Goal: Task Accomplishment & Management: Use online tool/utility

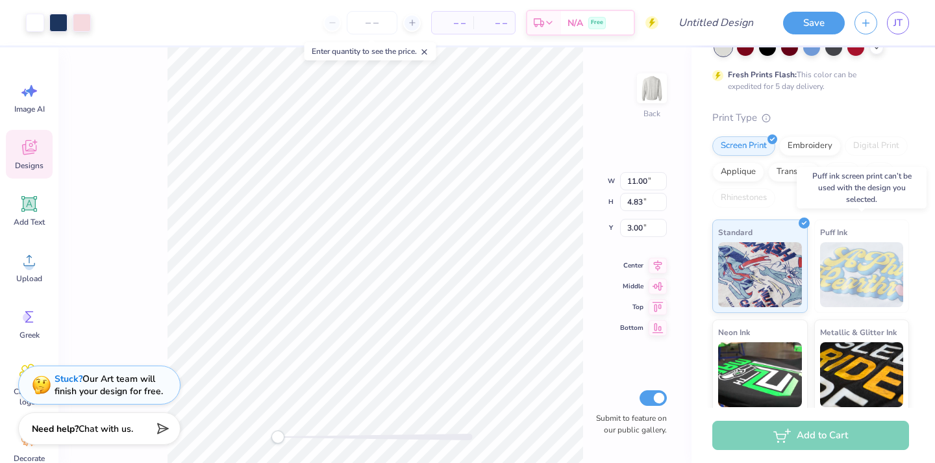
scroll to position [89, 0]
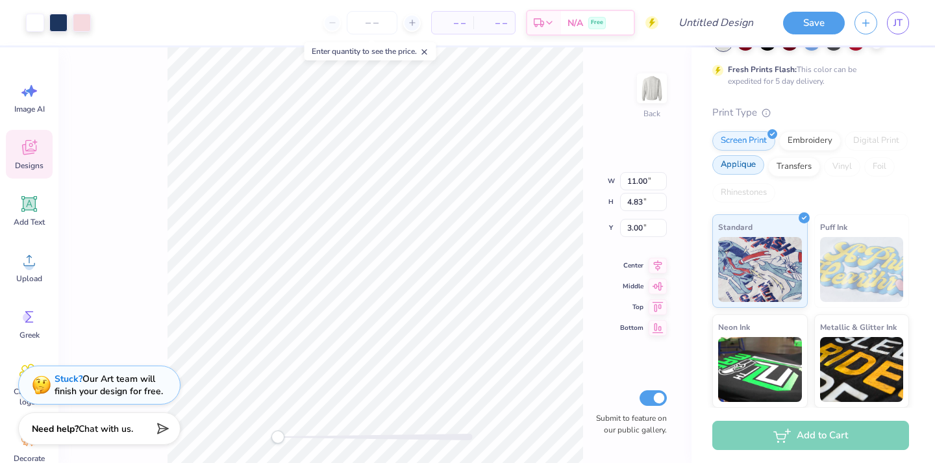
click at [744, 165] on div "Applique" at bounding box center [738, 164] width 52 height 19
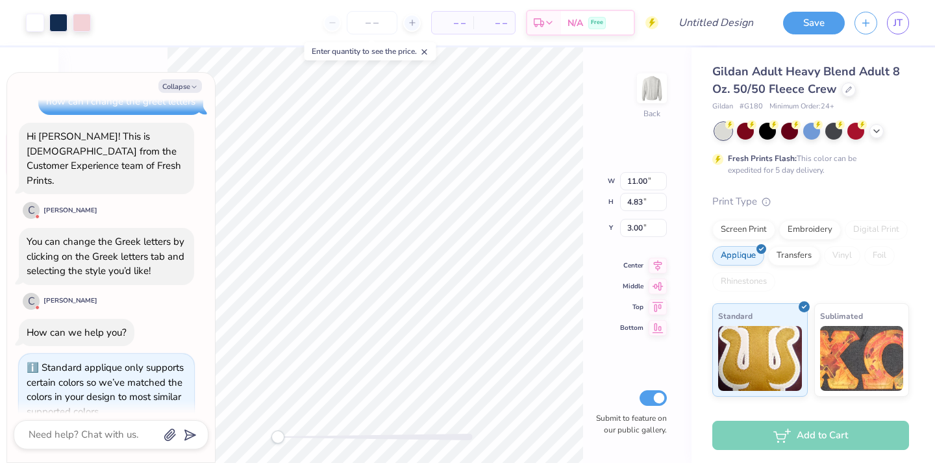
scroll to position [65, 0]
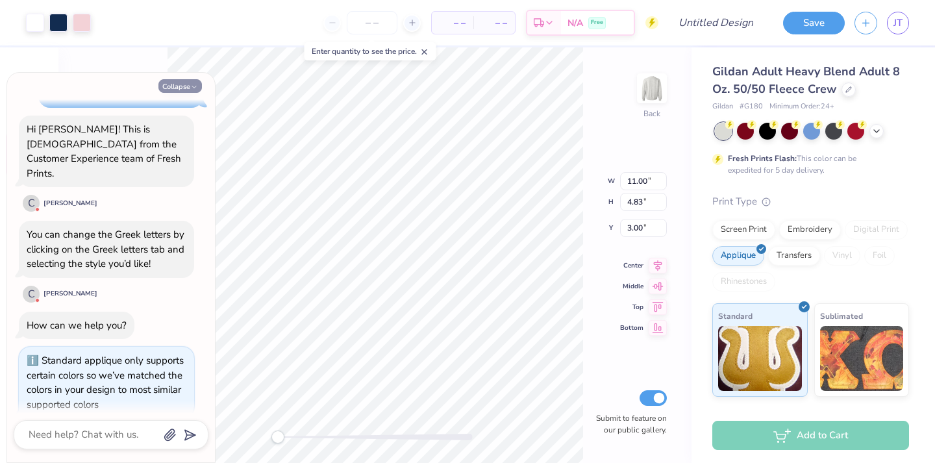
click at [177, 90] on button "Collapse" at bounding box center [180, 86] width 44 height 14
type textarea "x"
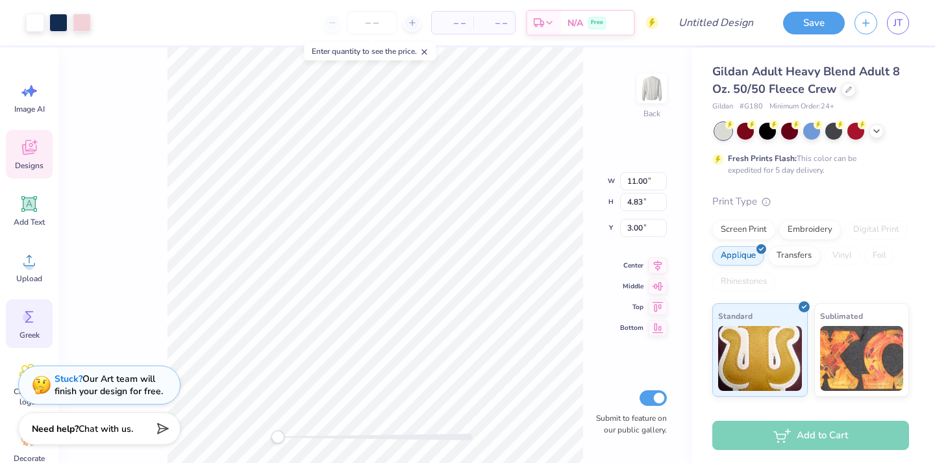
click at [34, 314] on icon at bounding box center [28, 316] width 19 height 19
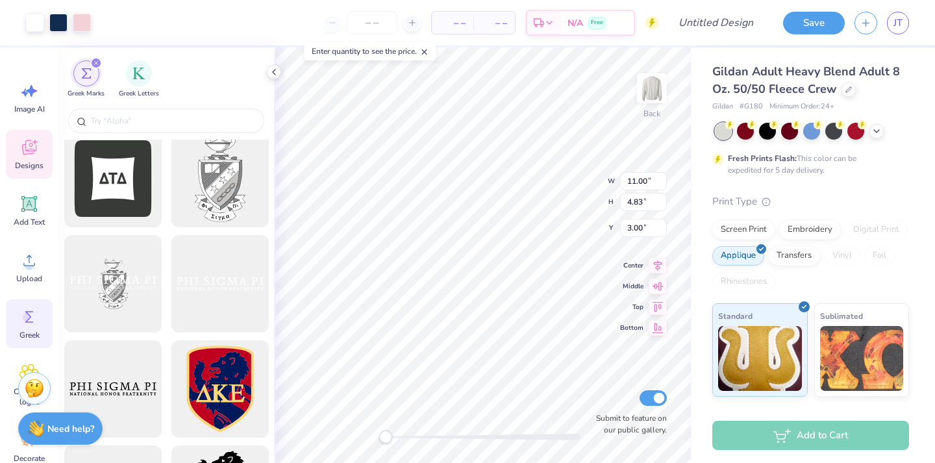
scroll to position [545, 0]
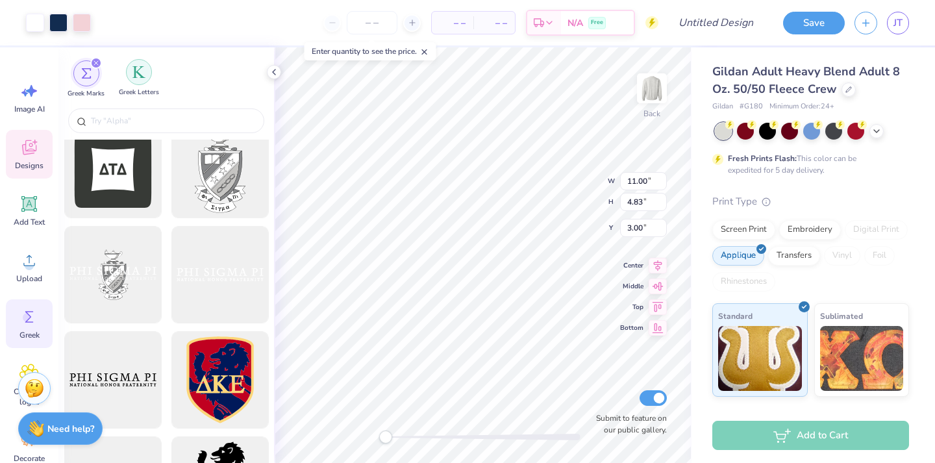
click at [140, 74] on img "filter for Greek Letters" at bounding box center [138, 72] width 13 height 13
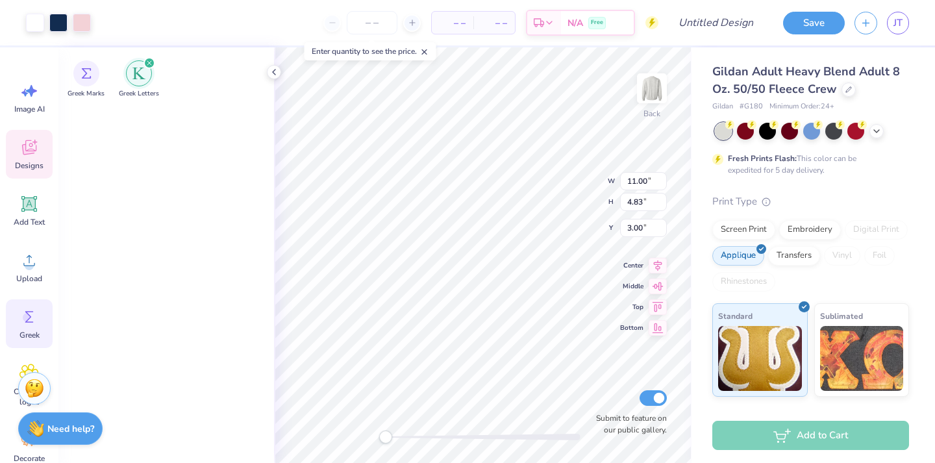
scroll to position [0, 0]
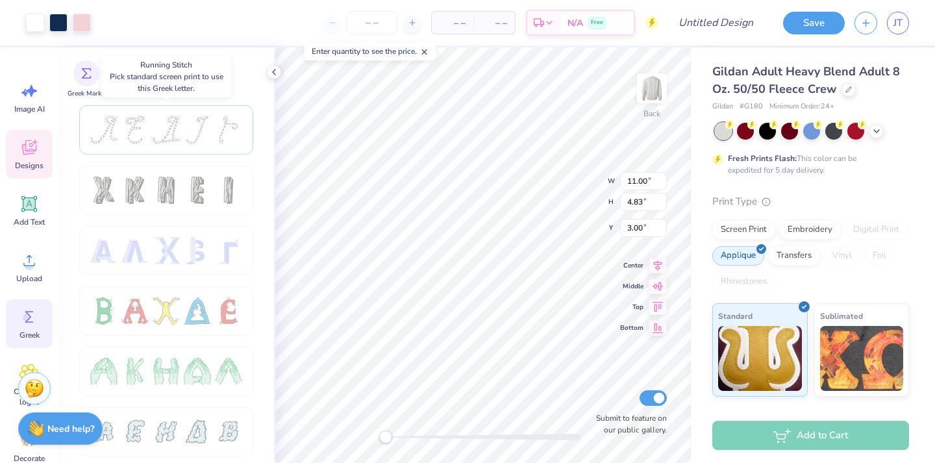
click at [146, 123] on div at bounding box center [134, 129] width 27 height 27
click at [82, 77] on div "filter for Greek Marks" at bounding box center [86, 72] width 26 height 26
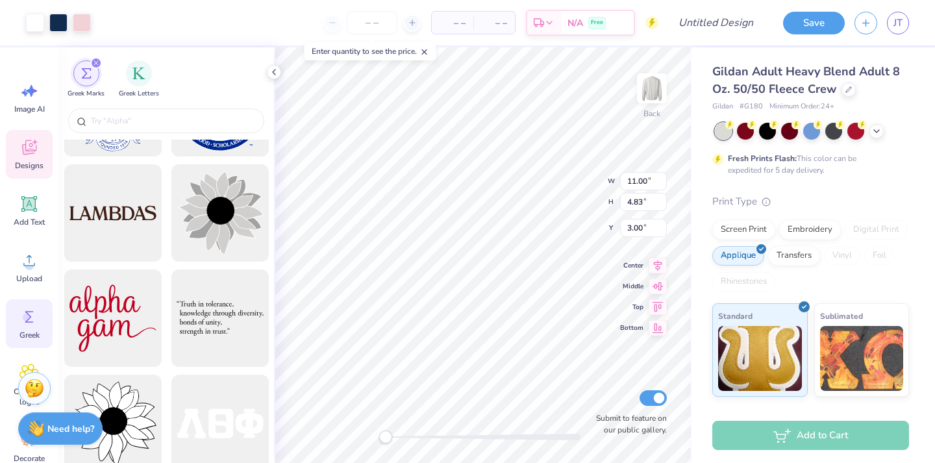
scroll to position [4087, 0]
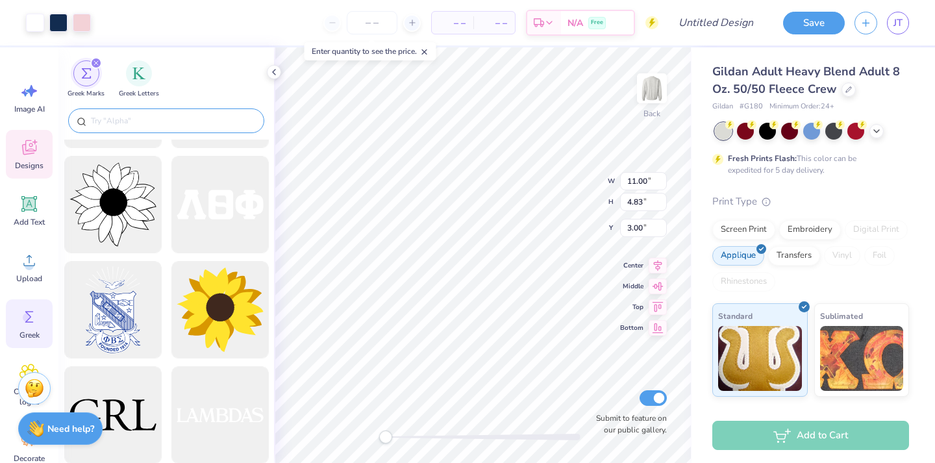
click at [205, 119] on input "text" at bounding box center [173, 120] width 166 height 13
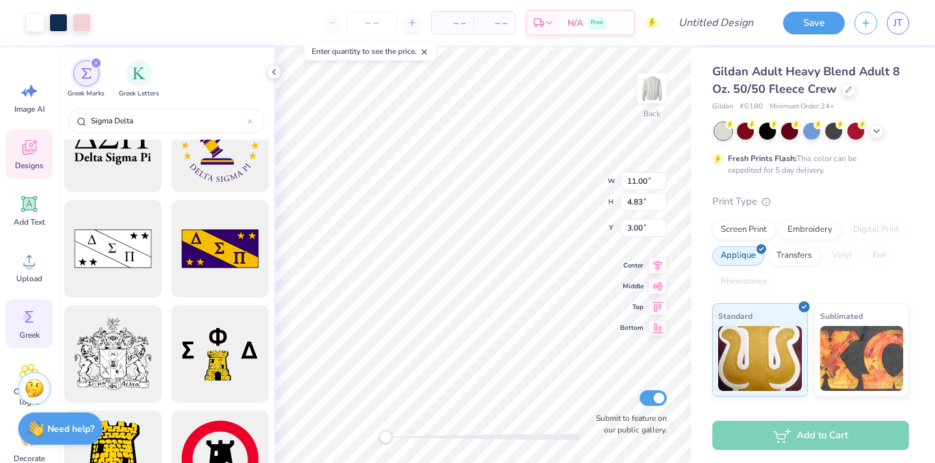
scroll to position [1103, 0]
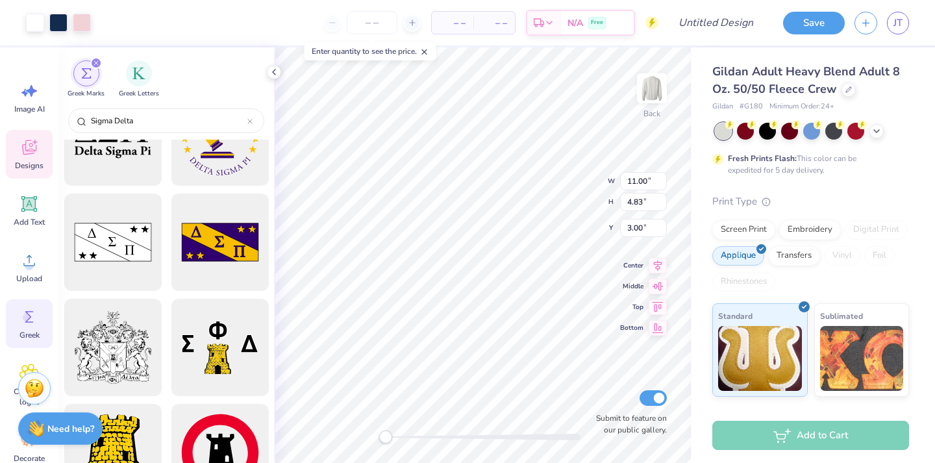
type input "Sigma Delta"
click at [33, 335] on span "Greek" at bounding box center [29, 335] width 20 height 10
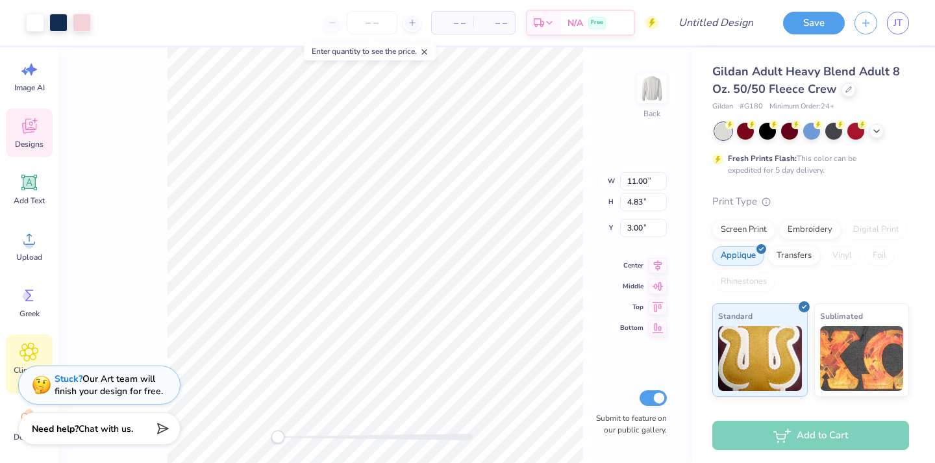
scroll to position [0, 0]
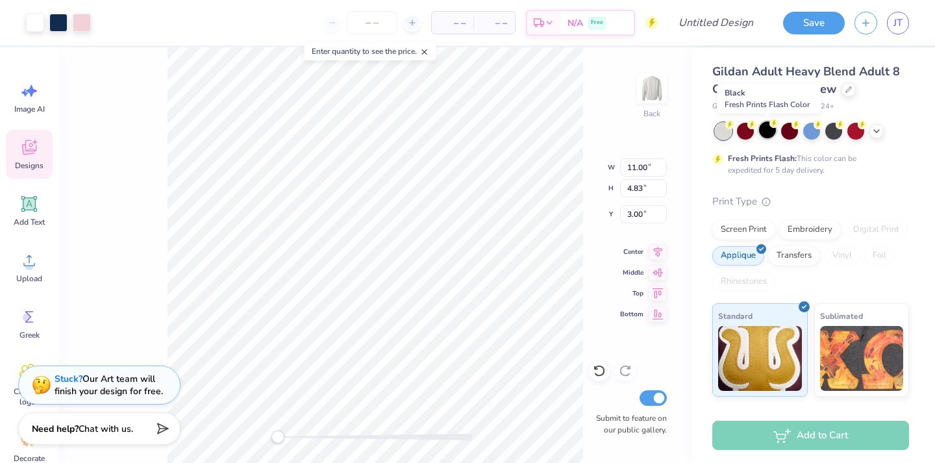
click at [765, 127] on div at bounding box center [767, 129] width 17 height 17
click at [835, 129] on div at bounding box center [833, 129] width 17 height 17
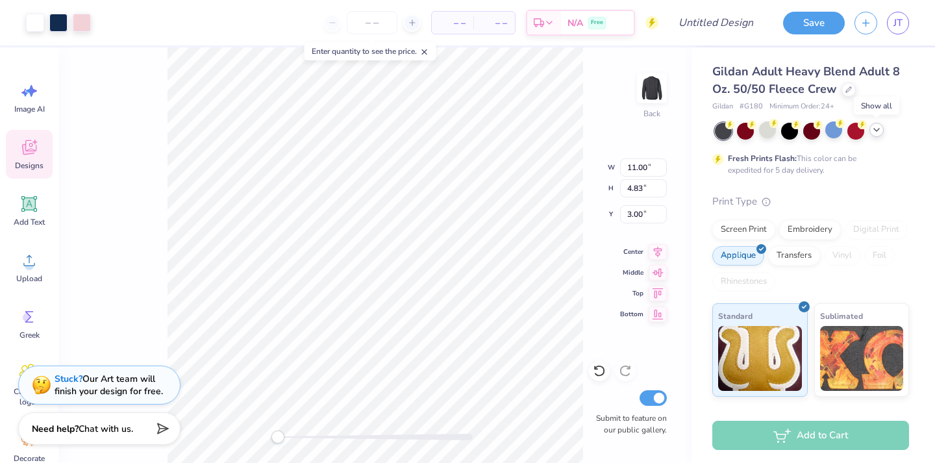
click at [883, 129] on div at bounding box center [877, 130] width 14 height 14
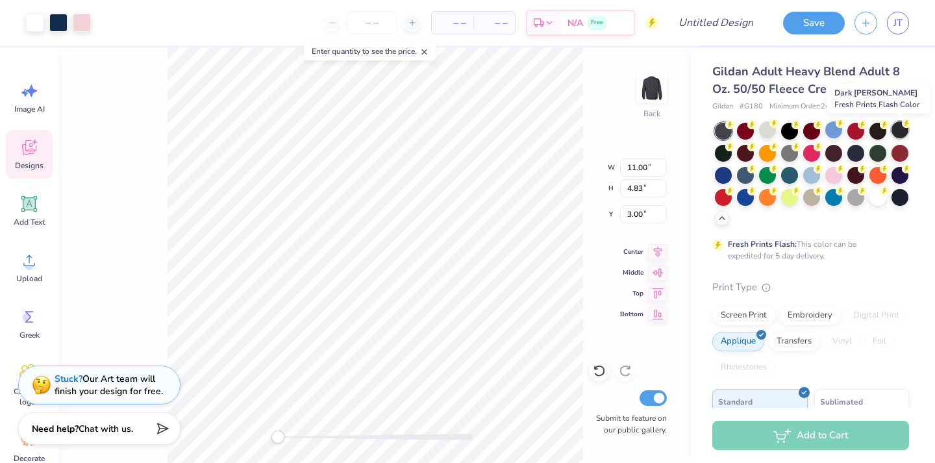
click at [902, 125] on icon at bounding box center [906, 123] width 9 height 9
click at [833, 156] on div at bounding box center [833, 152] width 17 height 17
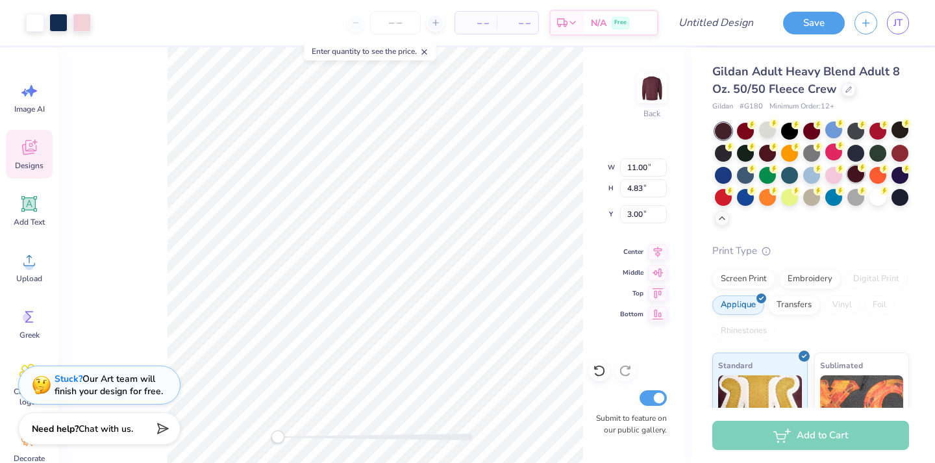
click at [858, 173] on div at bounding box center [855, 174] width 17 height 17
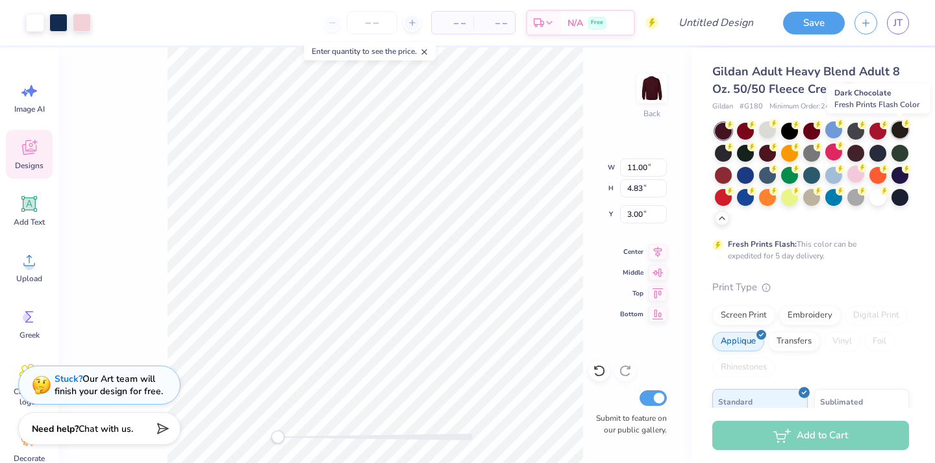
click at [900, 134] on div at bounding box center [900, 129] width 17 height 17
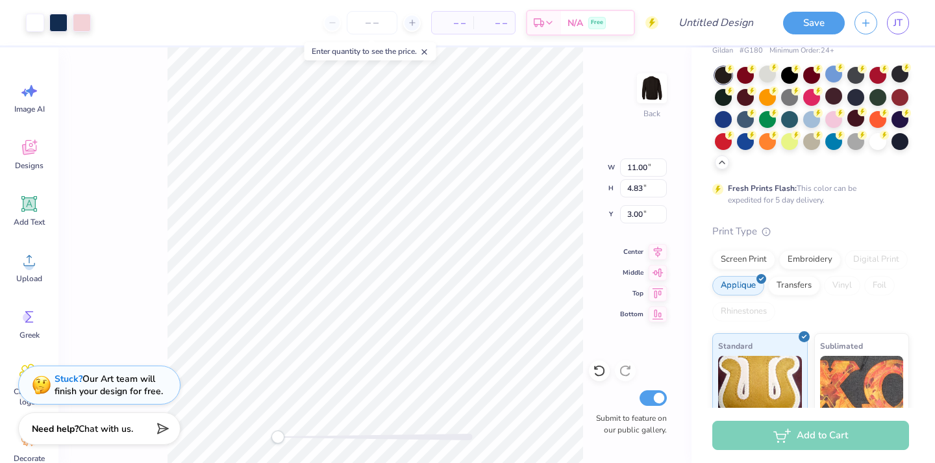
scroll to position [65, 0]
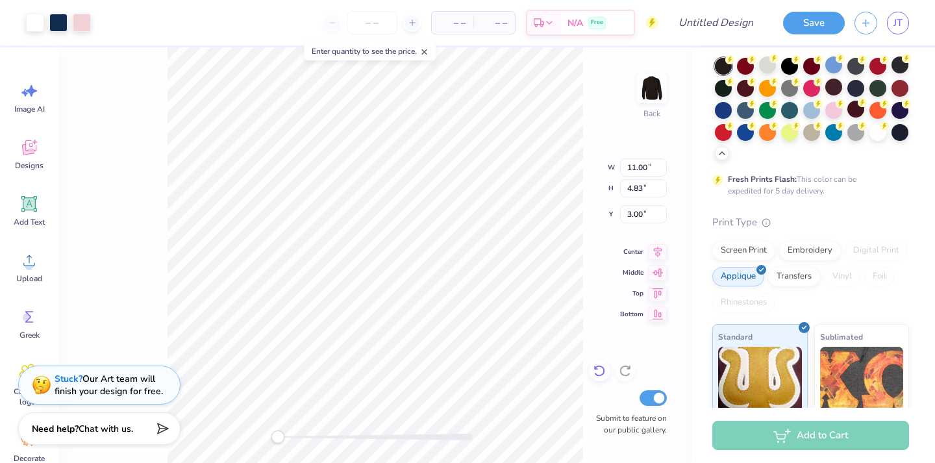
click at [598, 370] on icon at bounding box center [599, 370] width 13 height 13
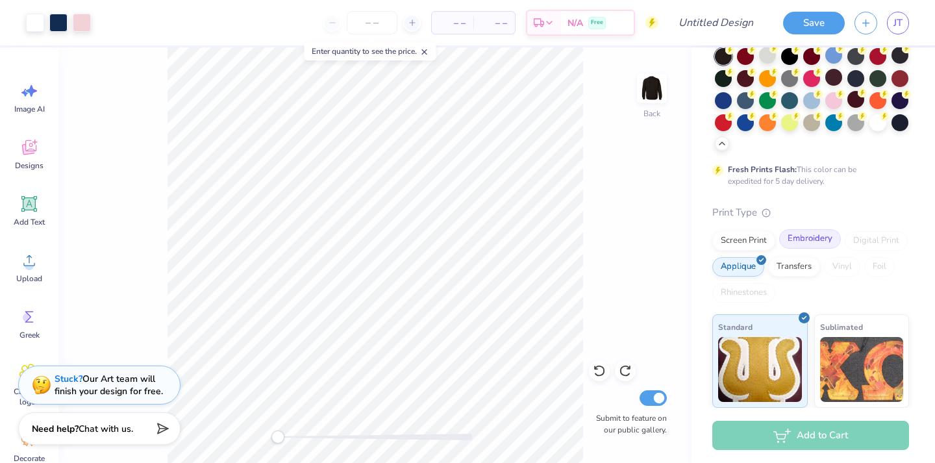
click at [821, 243] on div "Embroidery" at bounding box center [810, 238] width 62 height 19
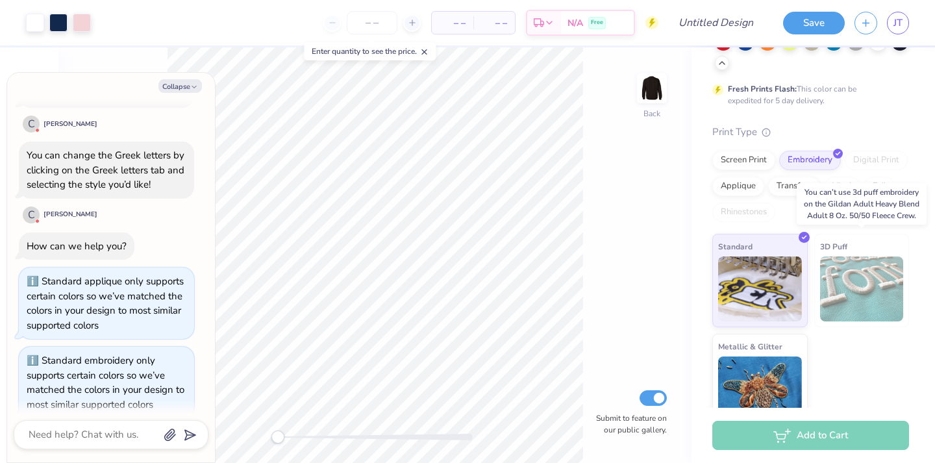
scroll to position [175, 0]
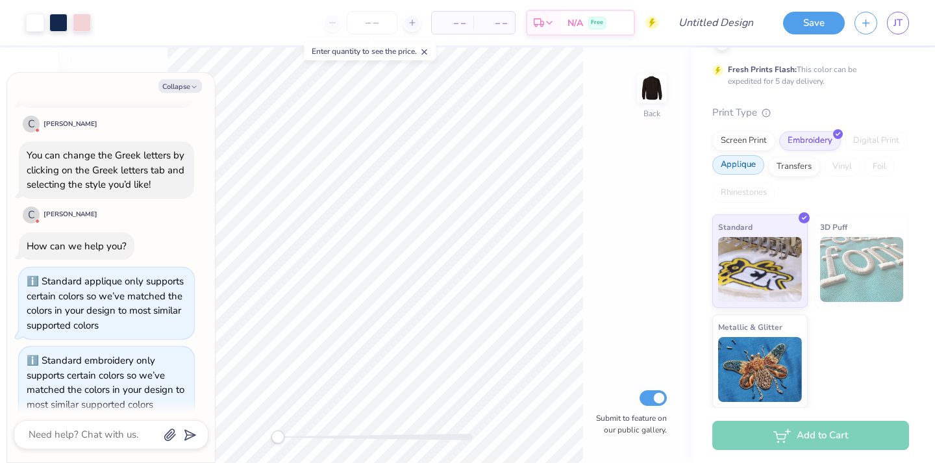
click at [746, 166] on div "Applique" at bounding box center [738, 164] width 52 height 19
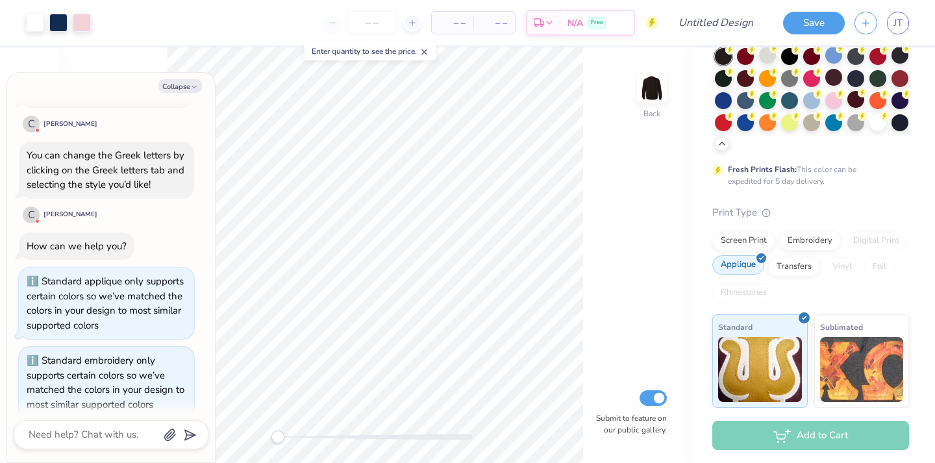
scroll to position [75, 0]
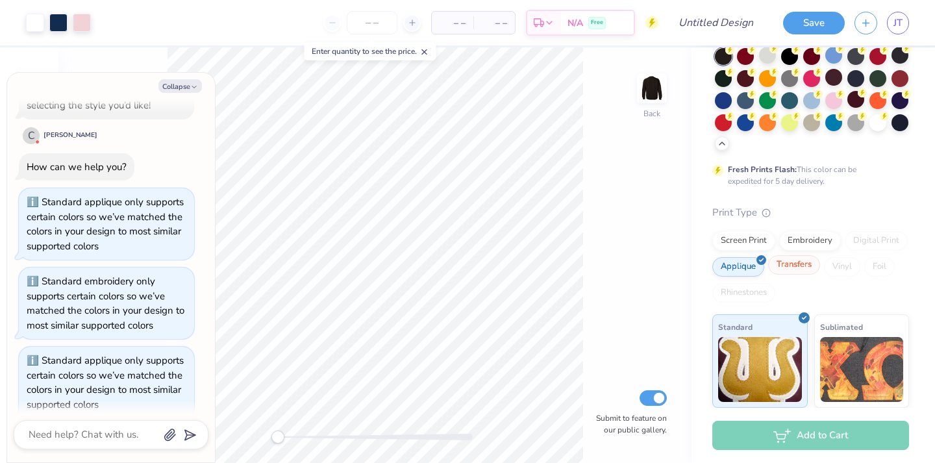
click at [797, 266] on div "Transfers" at bounding box center [794, 264] width 52 height 19
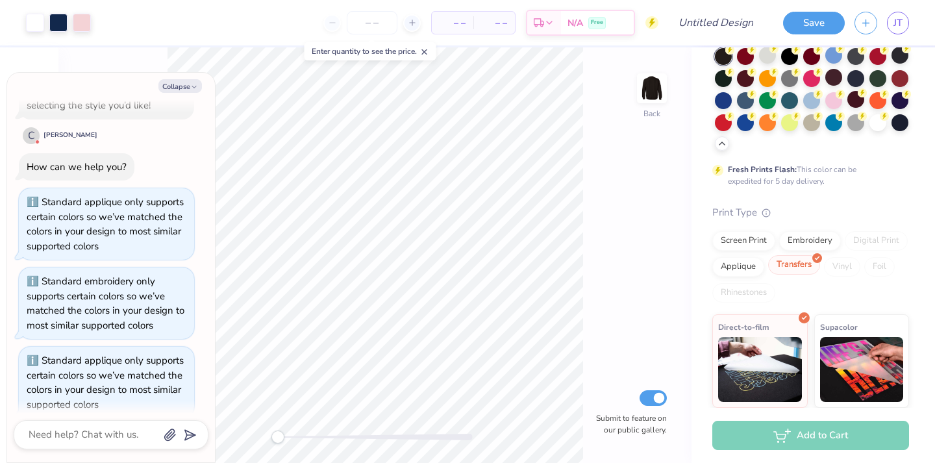
scroll to position [303, 0]
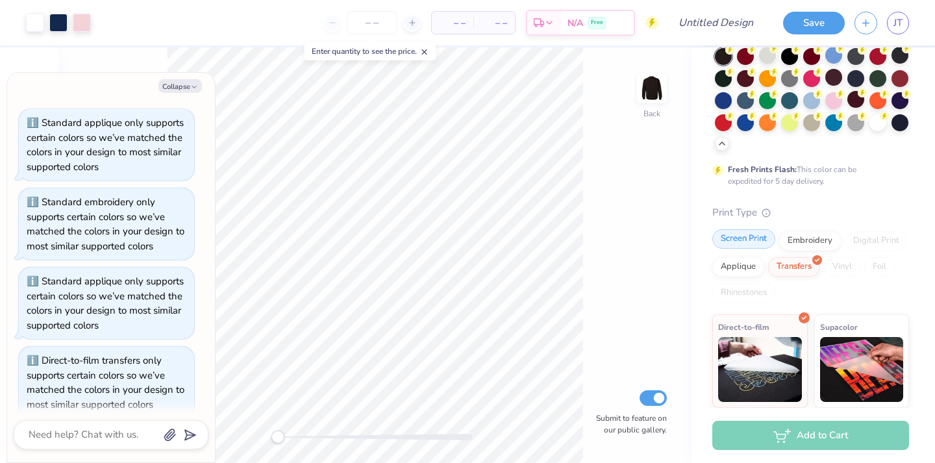
click at [762, 240] on div "Screen Print" at bounding box center [743, 238] width 63 height 19
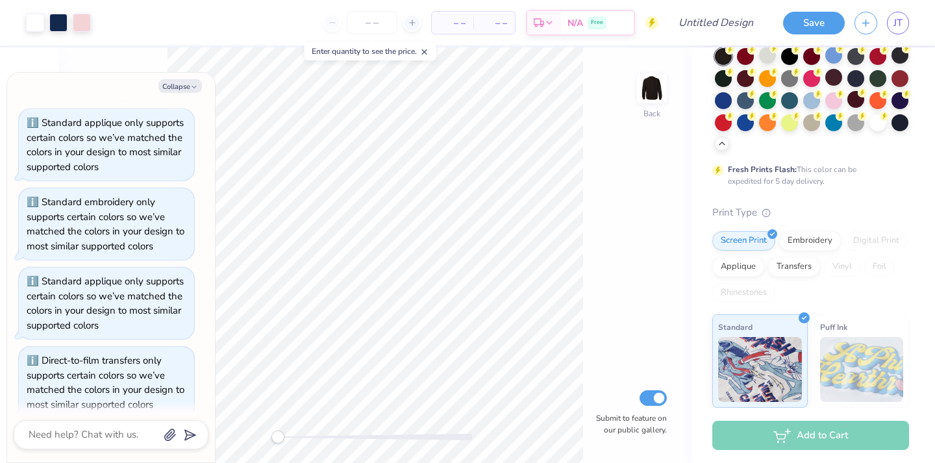
click at [779, 240] on div "Screen Print Embroidery Digital Print Applique Transfers Vinyl Foil Rhinestones" at bounding box center [810, 266] width 197 height 71
click at [788, 241] on div "Embroidery" at bounding box center [810, 238] width 62 height 19
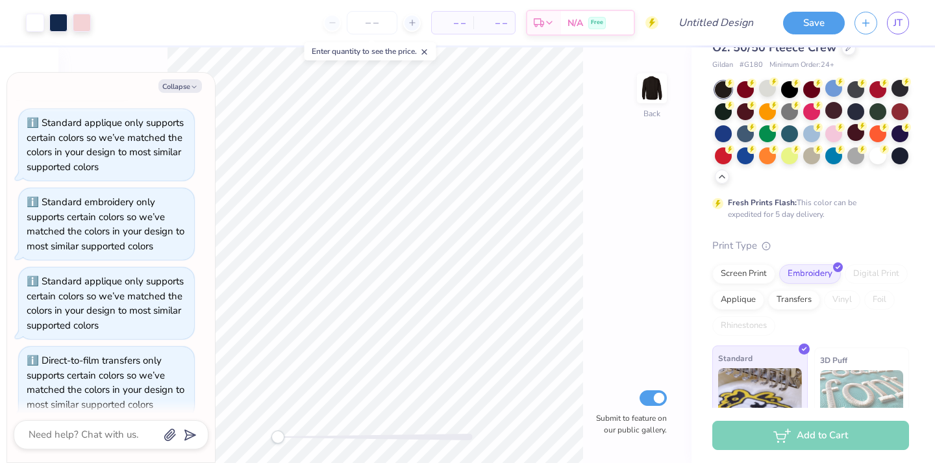
scroll to position [0, 0]
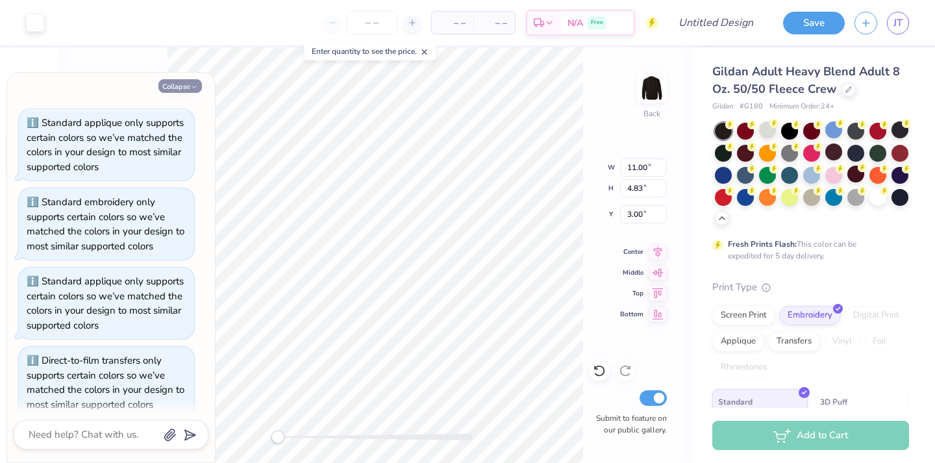
click at [194, 86] on icon "button" at bounding box center [194, 87] width 8 height 8
type textarea "x"
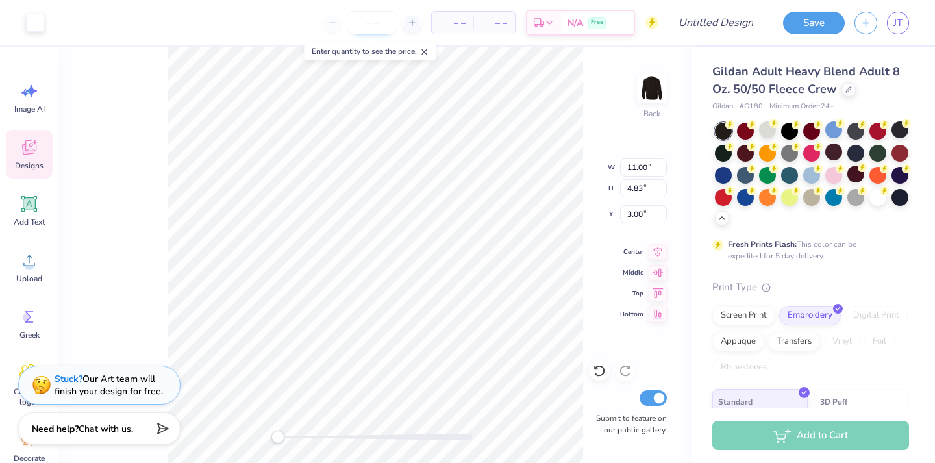
click at [374, 22] on input "number" at bounding box center [372, 22] width 51 height 23
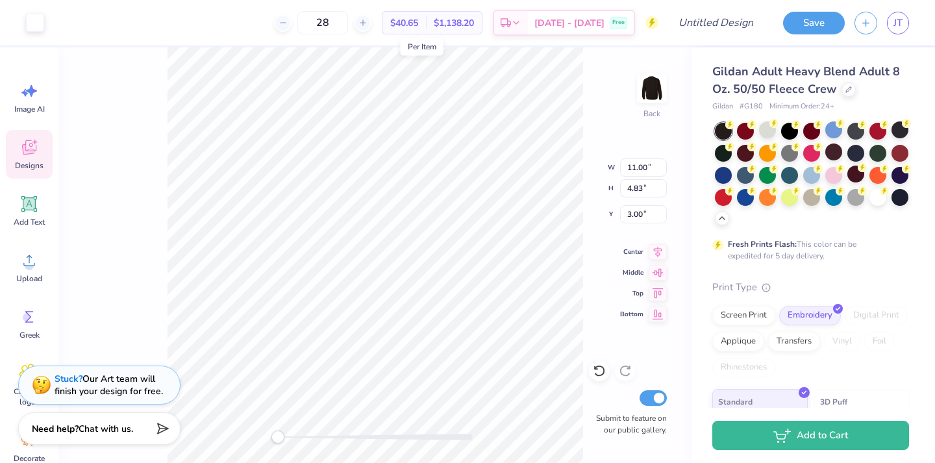
click at [418, 21] on span "$40.65" at bounding box center [404, 23] width 28 height 14
click at [344, 25] on input "28" at bounding box center [322, 22] width 51 height 23
type input "29"
click at [737, 338] on div "Applique" at bounding box center [738, 339] width 52 height 19
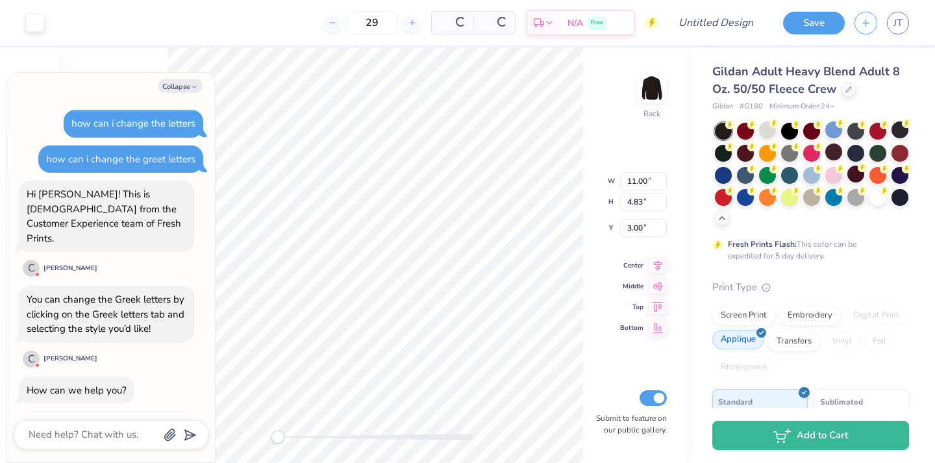
scroll to position [382, 0]
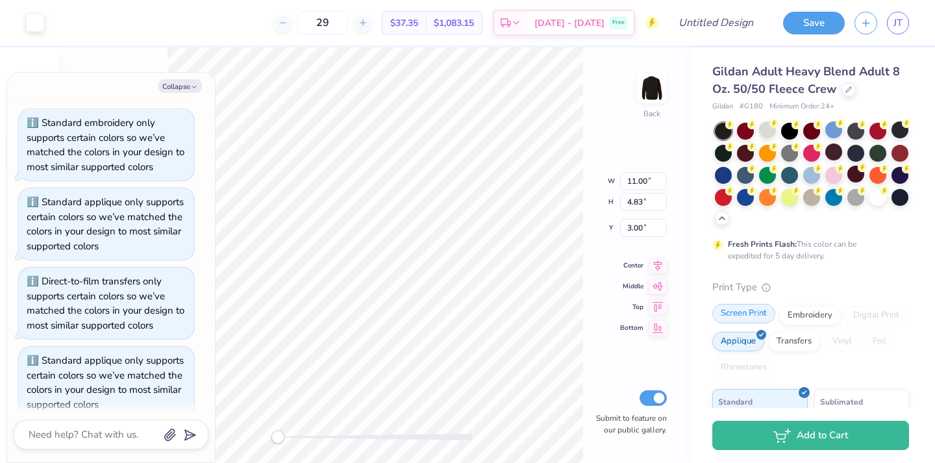
click at [745, 314] on div "Screen Print" at bounding box center [743, 313] width 63 height 19
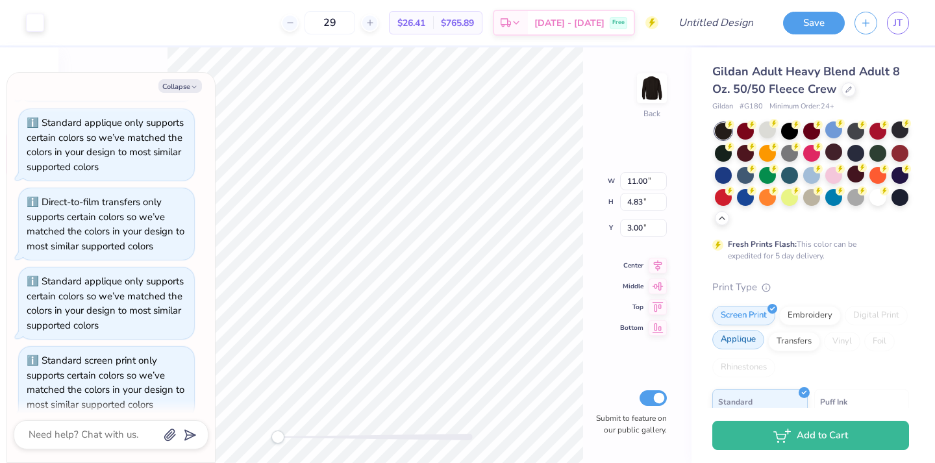
click at [746, 337] on div "Applique" at bounding box center [738, 339] width 52 height 19
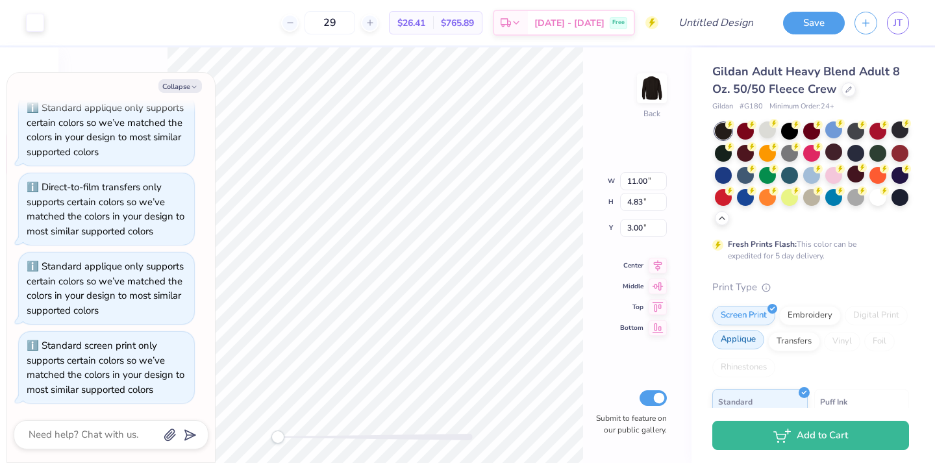
type textarea "x"
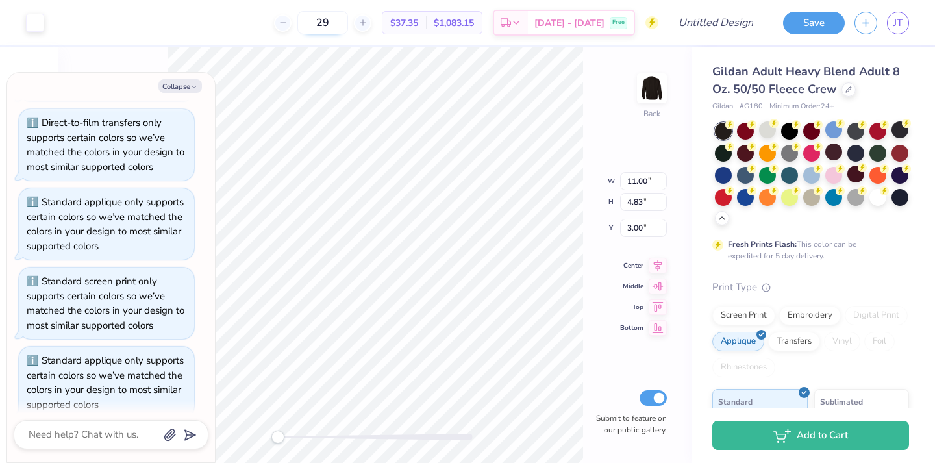
click at [348, 23] on input "29" at bounding box center [322, 22] width 51 height 23
type input "2"
type textarea "x"
type input "25"
type textarea "x"
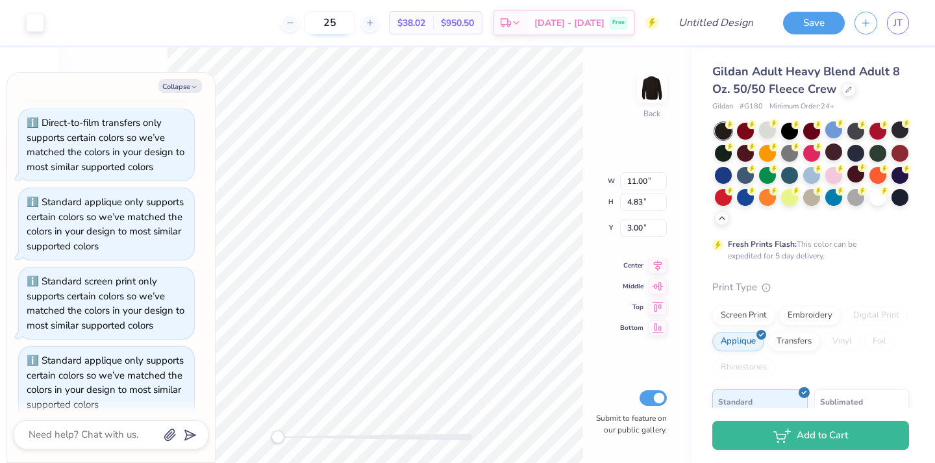
type input "2"
type textarea "x"
type input "29"
click at [177, 86] on button "Collapse" at bounding box center [180, 86] width 44 height 14
type textarea "x"
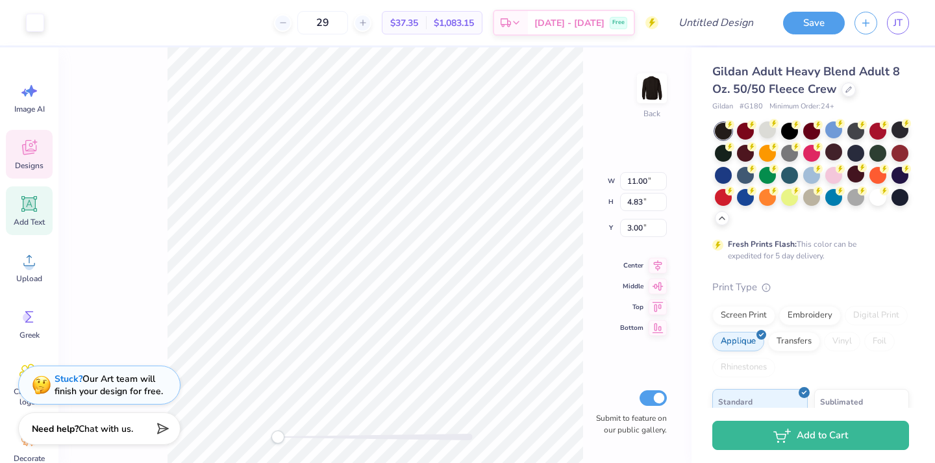
click at [36, 212] on icon at bounding box center [28, 203] width 19 height 19
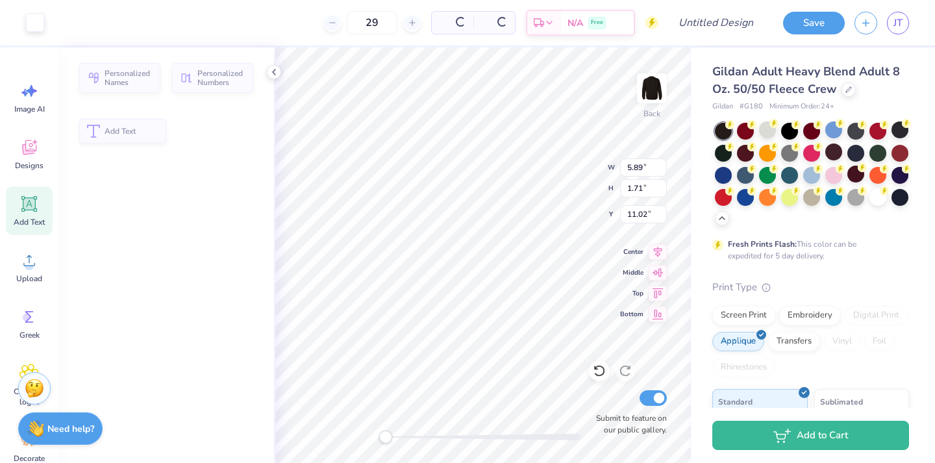
type input "5.89"
type input "1.71"
type input "11.02"
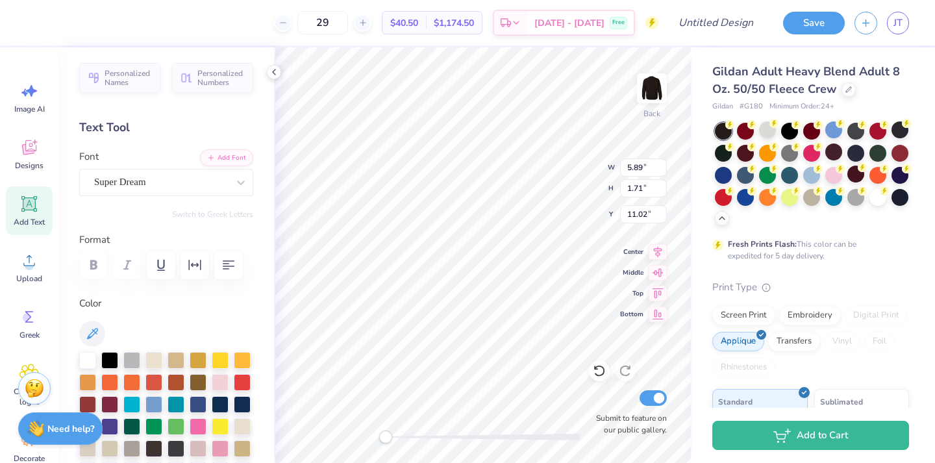
scroll to position [16, 0]
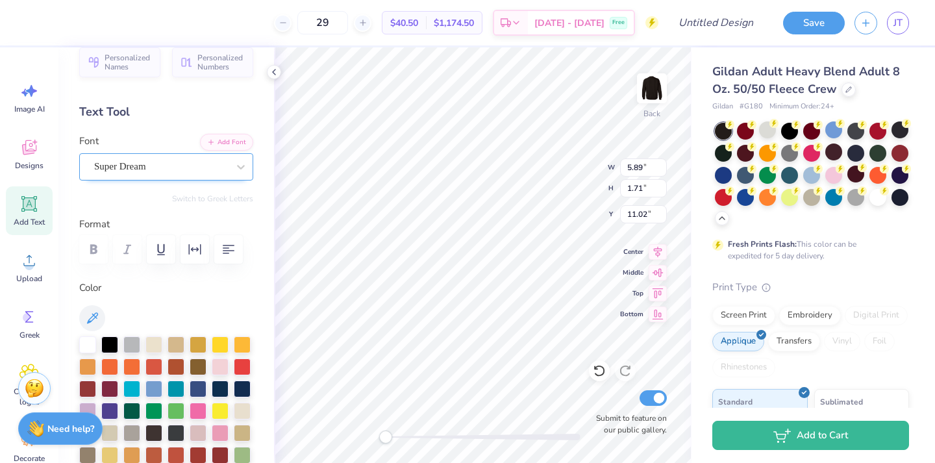
click at [161, 161] on div "Super Dream" at bounding box center [161, 167] width 136 height 20
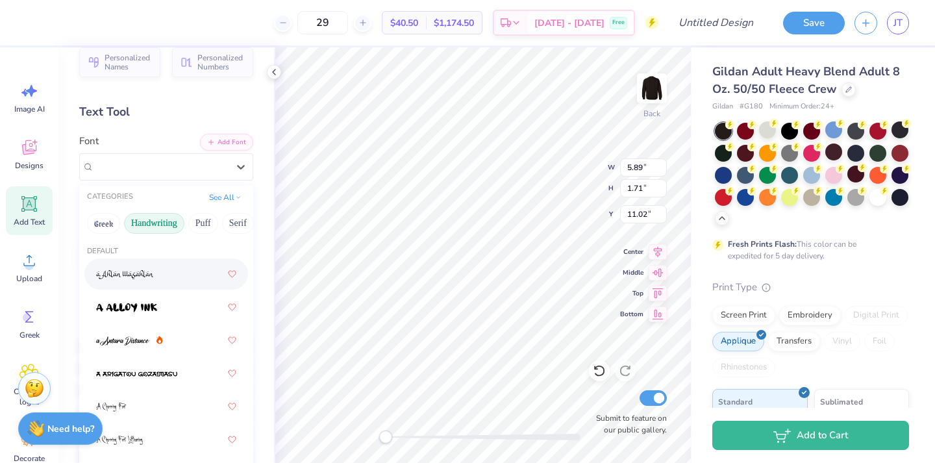
click at [153, 226] on button "Handwriting" at bounding box center [154, 223] width 60 height 21
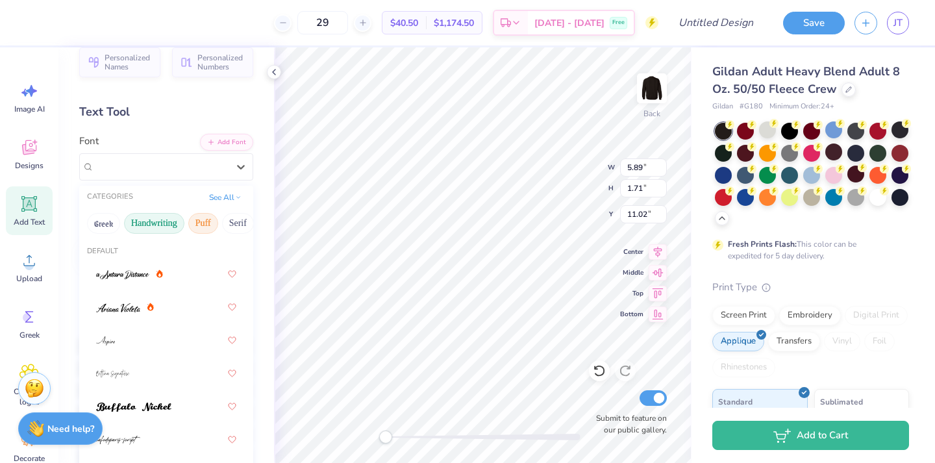
click at [206, 219] on button "Puff" at bounding box center [203, 223] width 30 height 21
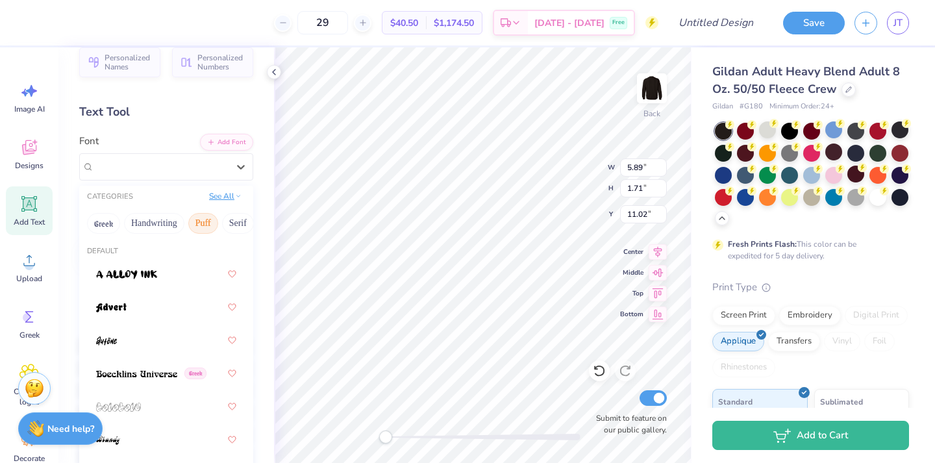
drag, startPoint x: 231, startPoint y: 223, endPoint x: 229, endPoint y: 195, distance: 28.0
click at [229, 195] on div "CATEGORIES See All Greek Handwriting Puff Serif Bold Calligraphy Retro Sans Ser…" at bounding box center [166, 212] width 174 height 52
click at [242, 218] on button "Serif" at bounding box center [238, 223] width 32 height 21
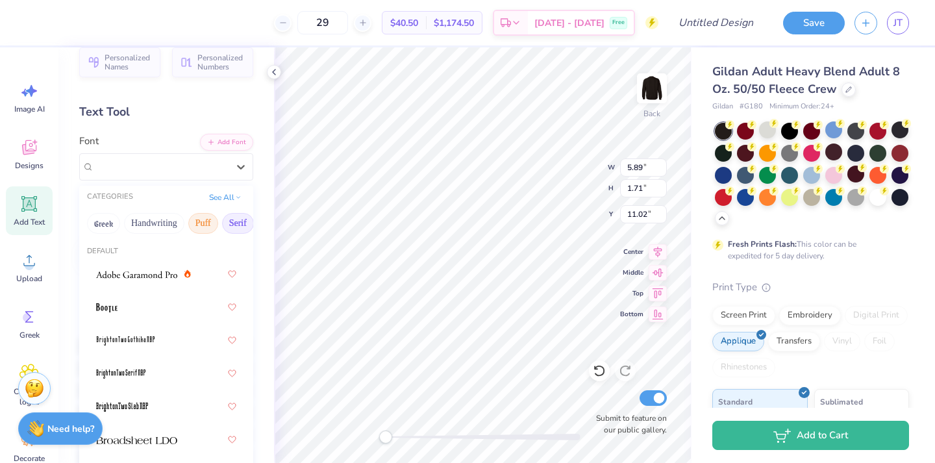
click at [204, 219] on button "Puff" at bounding box center [203, 223] width 30 height 21
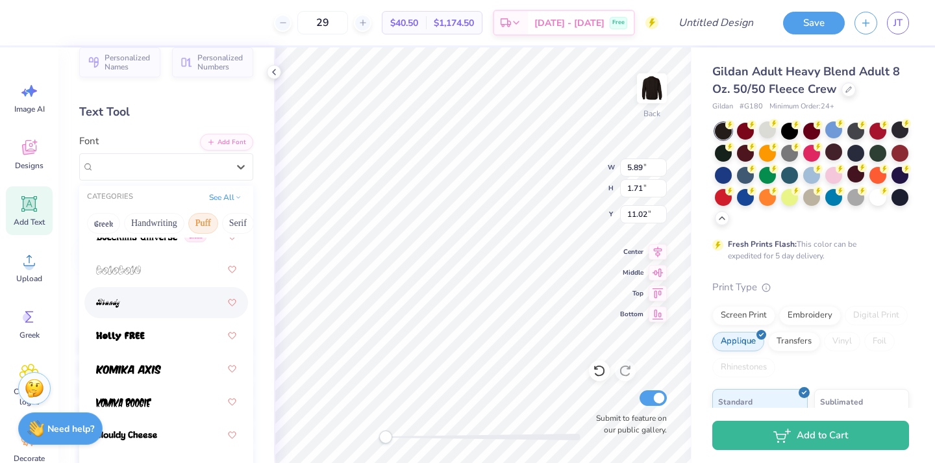
scroll to position [136, 0]
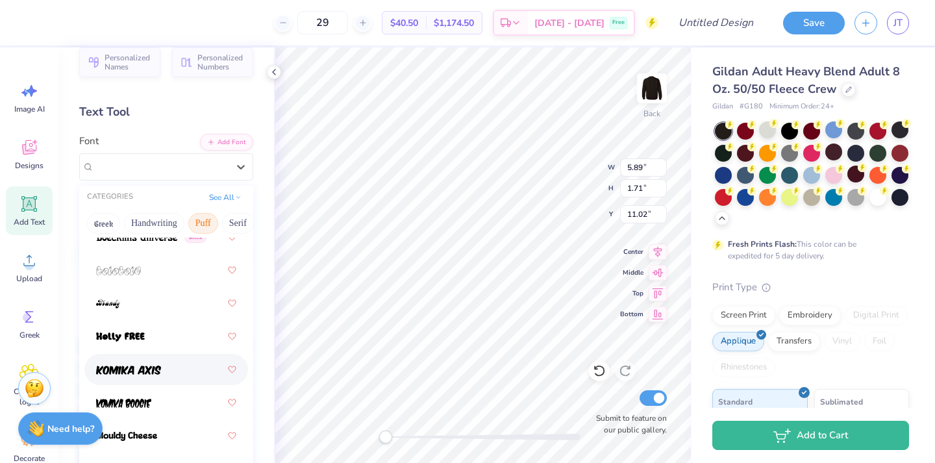
click at [163, 371] on div at bounding box center [166, 369] width 140 height 23
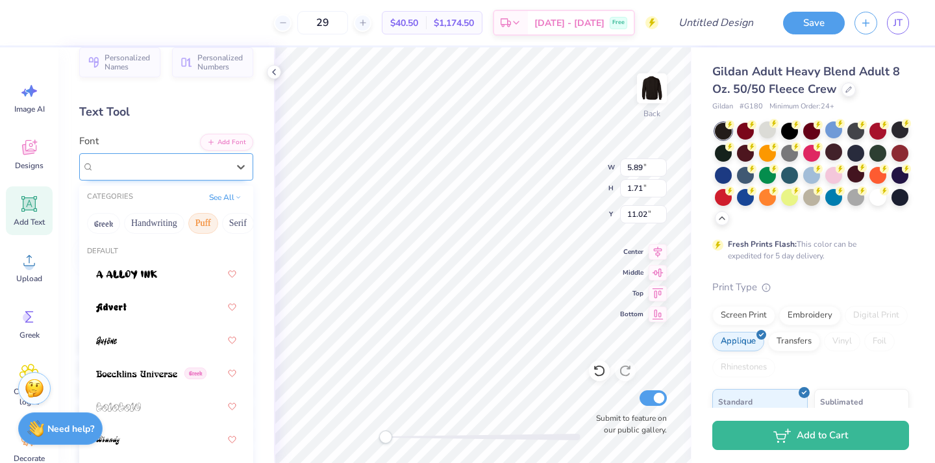
click at [192, 169] on div "Komika Axis" at bounding box center [161, 167] width 136 height 20
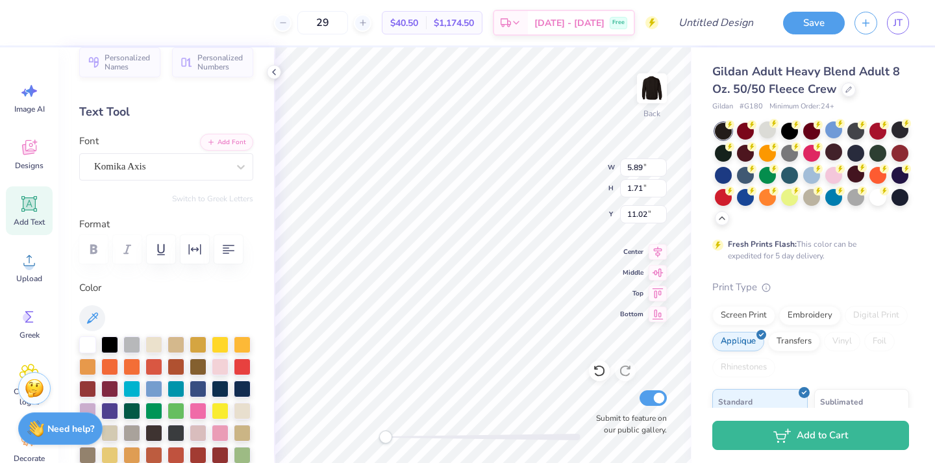
type textarea "E"
click at [38, 25] on div at bounding box center [35, 21] width 18 height 18
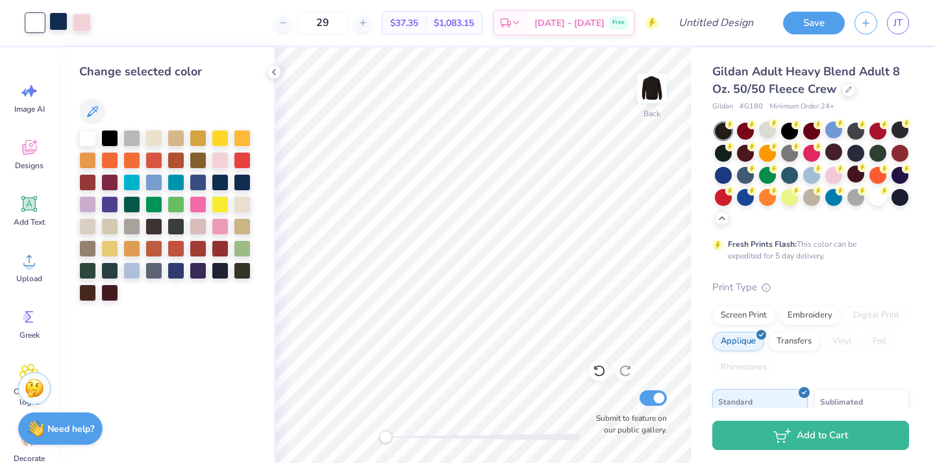
click at [57, 27] on div at bounding box center [58, 21] width 18 height 18
click at [61, 29] on div at bounding box center [58, 23] width 18 height 18
click at [132, 269] on div at bounding box center [131, 269] width 17 height 17
click at [79, 24] on div at bounding box center [82, 21] width 18 height 18
click at [84, 134] on div at bounding box center [87, 137] width 17 height 17
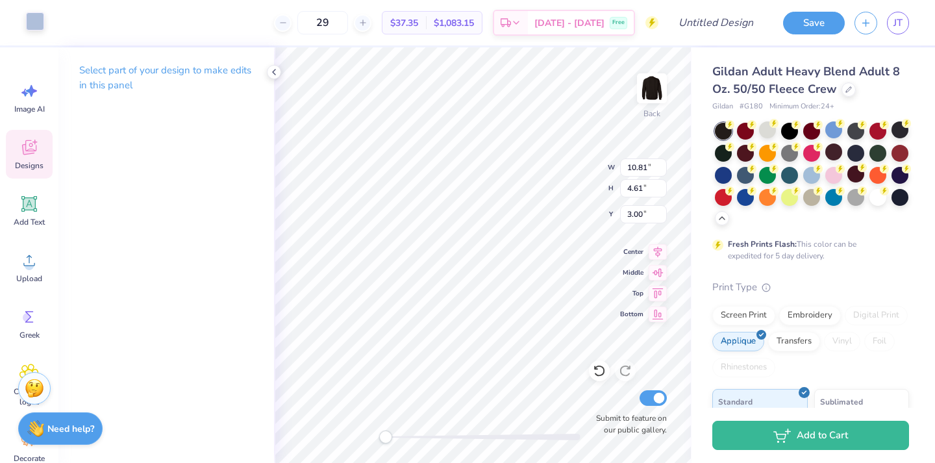
click at [34, 19] on div at bounding box center [35, 21] width 18 height 18
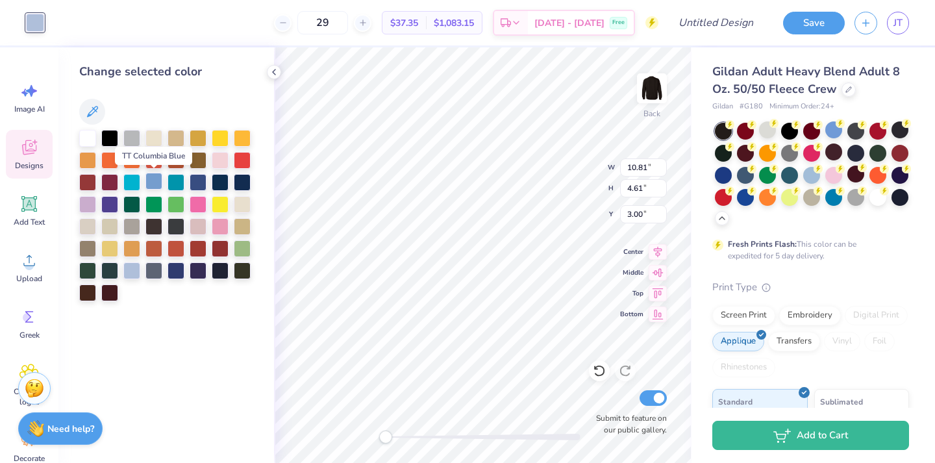
click at [158, 181] on div at bounding box center [153, 181] width 17 height 17
type input "3.10"
click at [198, 201] on div at bounding box center [198, 203] width 17 height 17
click at [97, 106] on icon at bounding box center [92, 111] width 11 height 11
click at [219, 225] on div at bounding box center [220, 225] width 17 height 17
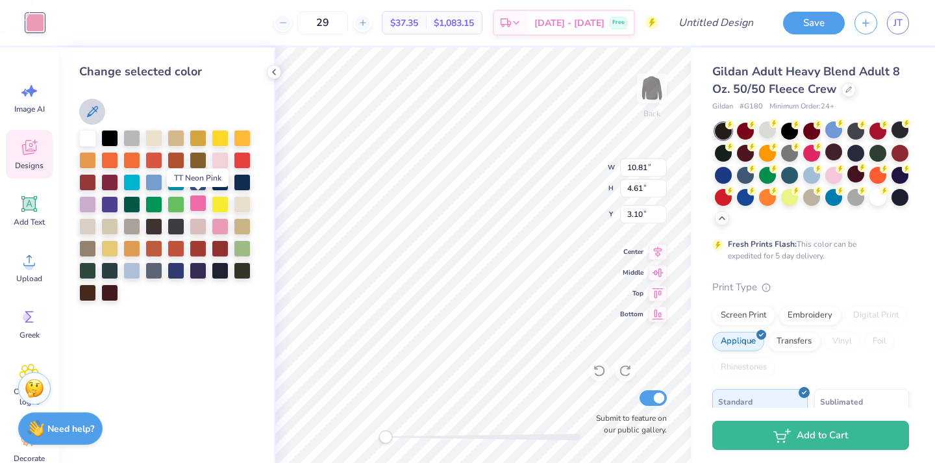
click at [201, 201] on div at bounding box center [198, 203] width 17 height 17
click at [111, 274] on div at bounding box center [109, 269] width 17 height 17
click at [179, 266] on div at bounding box center [176, 269] width 17 height 17
click at [219, 251] on div at bounding box center [220, 247] width 17 height 17
click at [220, 225] on div at bounding box center [220, 225] width 17 height 17
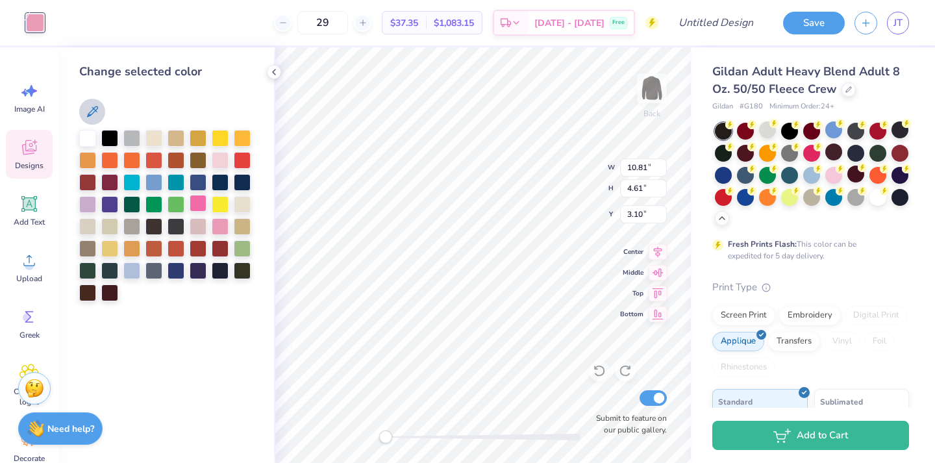
click at [196, 206] on div at bounding box center [198, 203] width 17 height 17
click at [218, 162] on div at bounding box center [220, 159] width 17 height 17
